Goal: Information Seeking & Learning: Learn about a topic

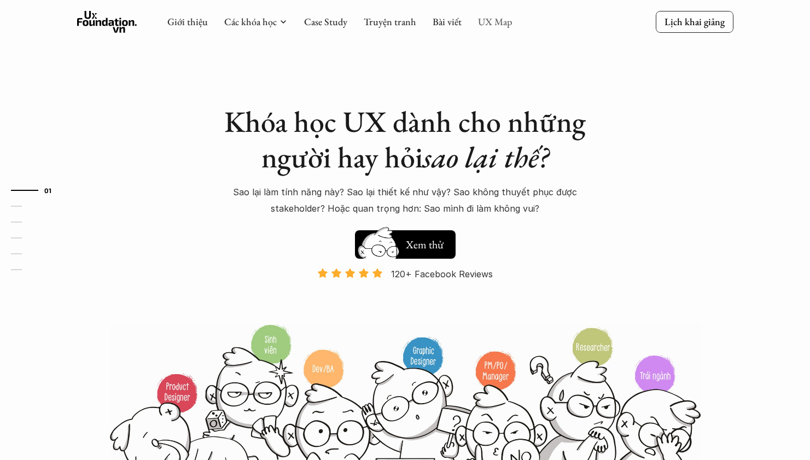
click at [494, 20] on link "UX Map" at bounding box center [495, 21] width 34 height 13
drag, startPoint x: 513, startPoint y: 26, endPoint x: 504, endPoint y: 24, distance: 9.4
click at [512, 26] on div at bounding box center [583, 22] width 143 height 10
drag, startPoint x: 504, startPoint y: 24, endPoint x: 472, endPoint y: 27, distance: 31.9
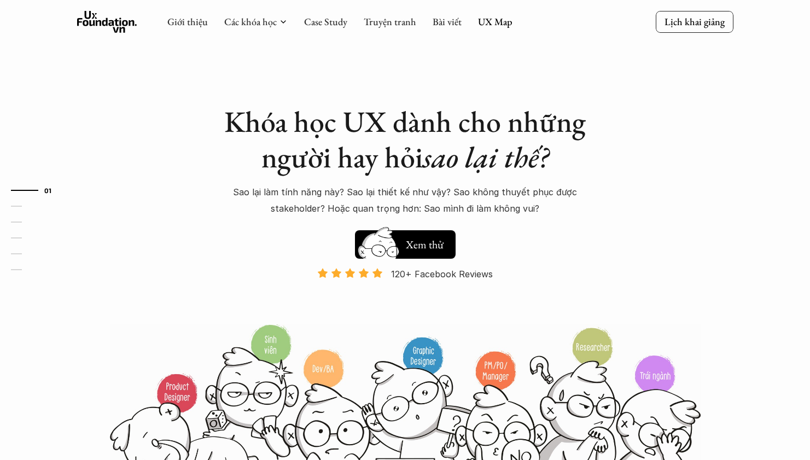
click at [504, 24] on link "UX Map" at bounding box center [495, 21] width 34 height 13
click at [498, 21] on link "UX Map" at bounding box center [495, 21] width 34 height 13
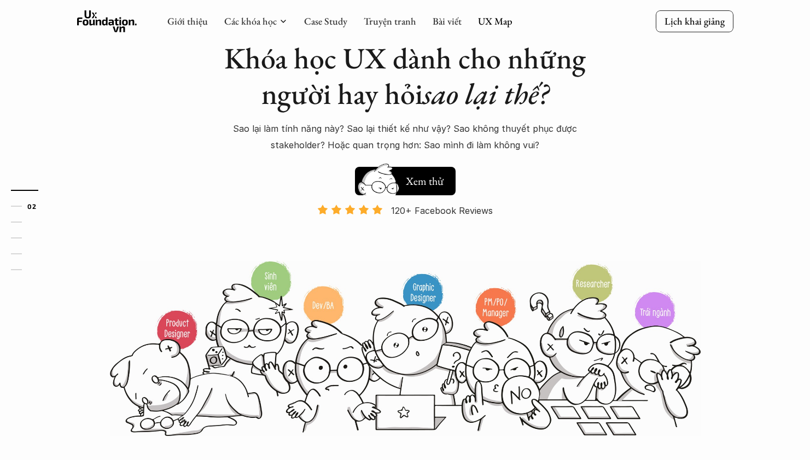
scroll to position [224, 0]
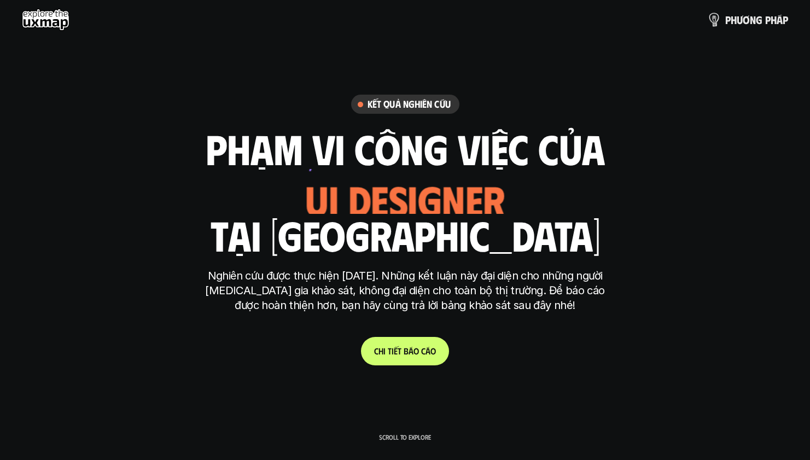
click at [747, 17] on p "p h ư ơ n g p h á p" at bounding box center [756, 20] width 63 height 12
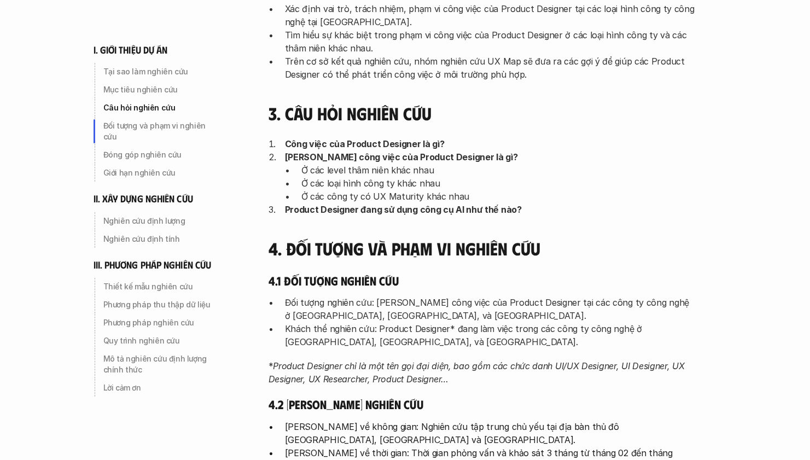
scroll to position [439, 0]
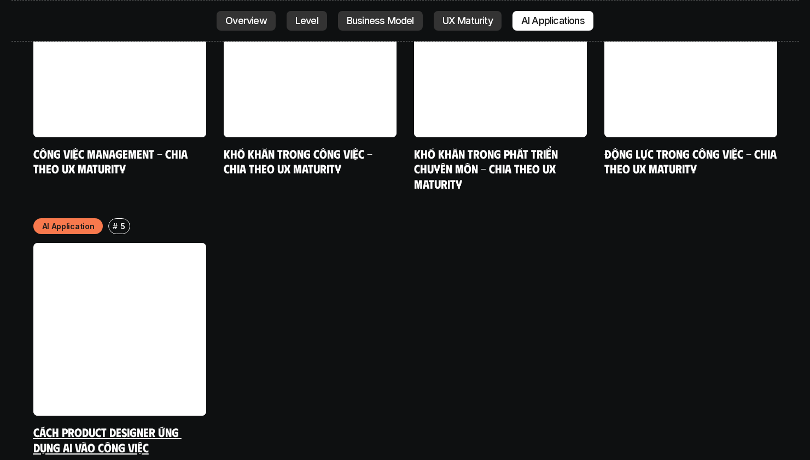
scroll to position [5766, 0]
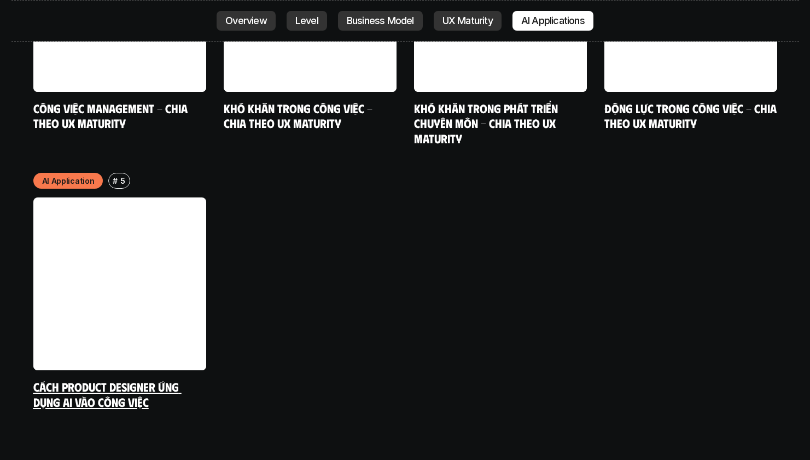
click at [108, 233] on link at bounding box center [119, 283] width 173 height 173
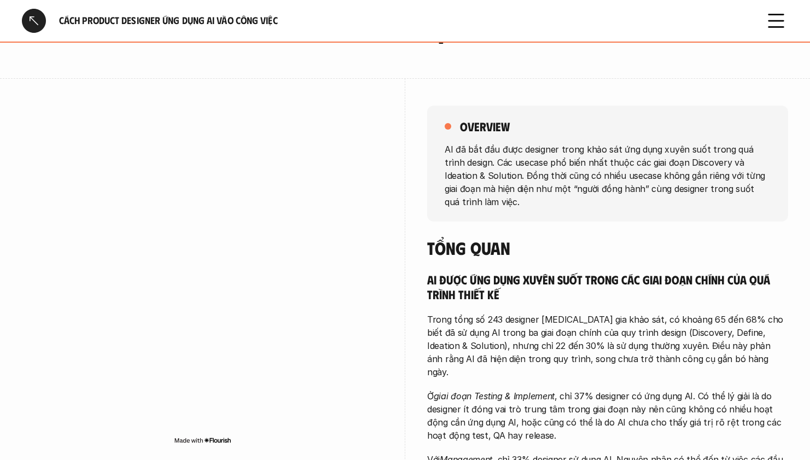
scroll to position [77, 0]
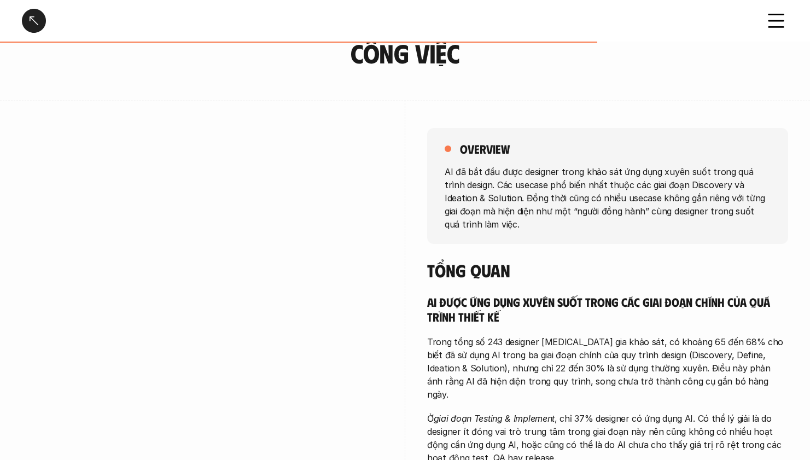
click at [28, 31] on div at bounding box center [34, 21] width 24 height 24
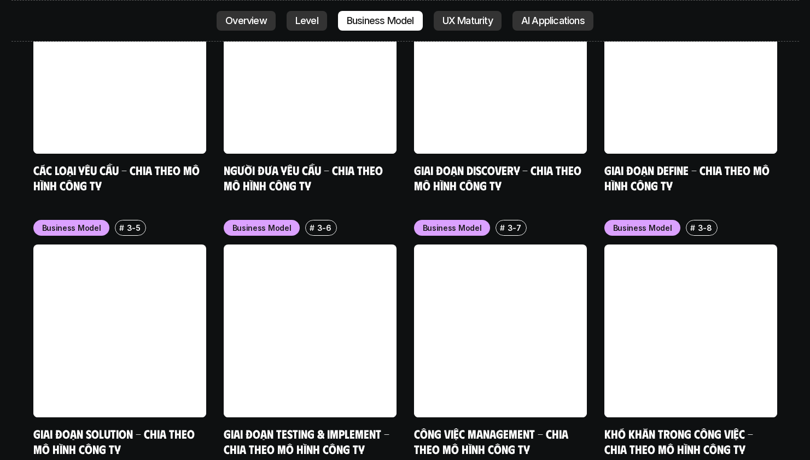
scroll to position [4420, 0]
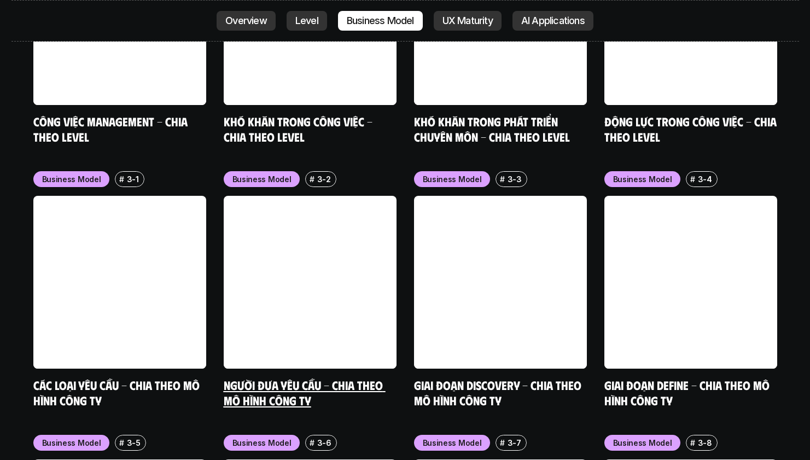
click at [314, 204] on link at bounding box center [310, 282] width 173 height 173
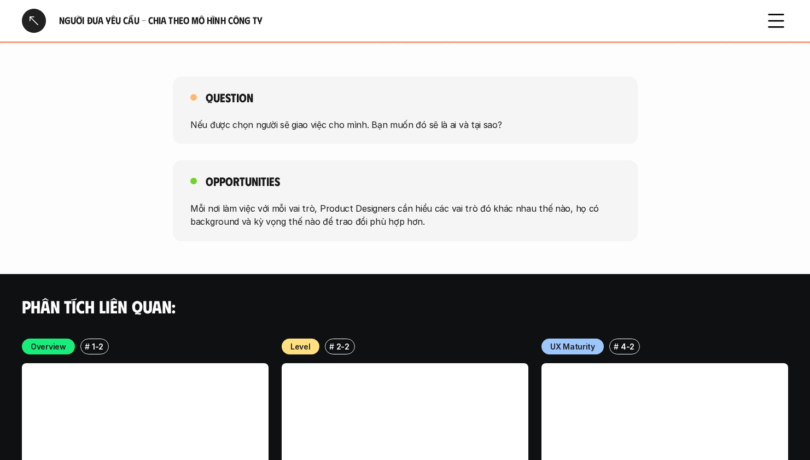
scroll to position [1972, 0]
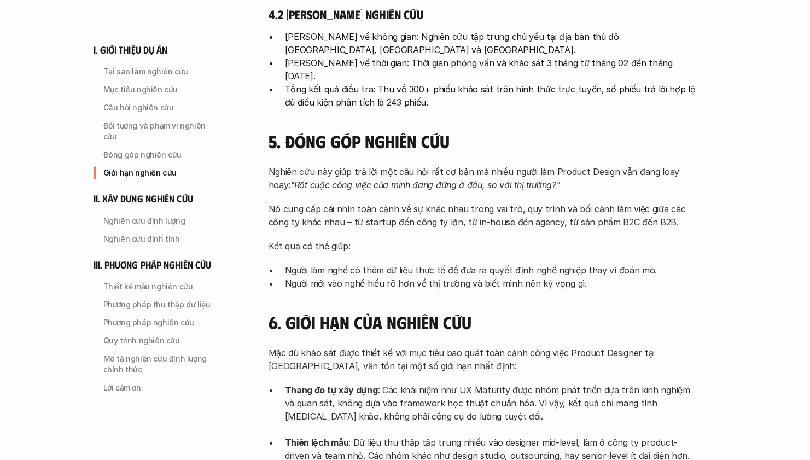
scroll to position [1067, 0]
